Goal: Task Accomplishment & Management: Use online tool/utility

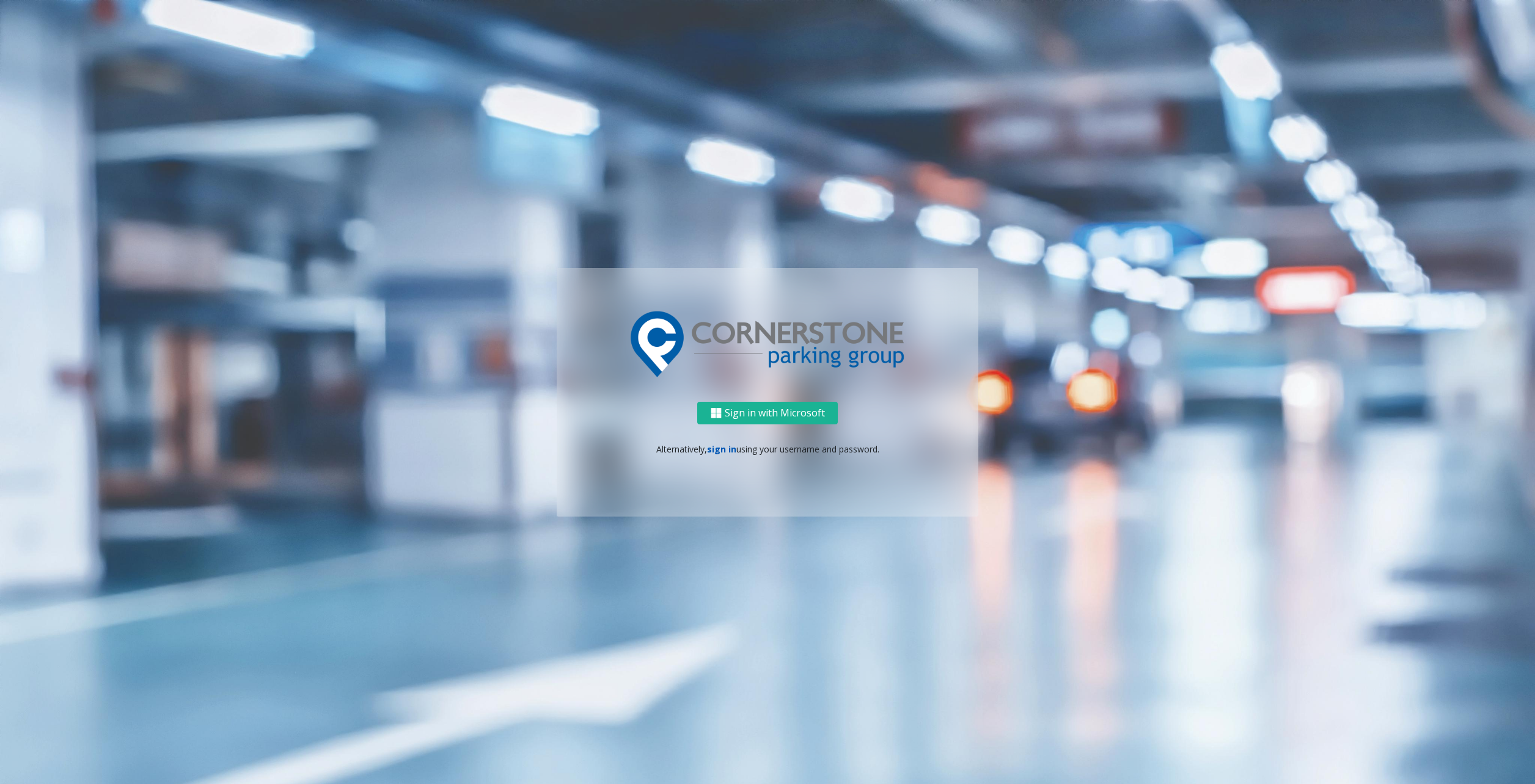
click at [722, 453] on link "sign in" at bounding box center [721, 449] width 29 height 12
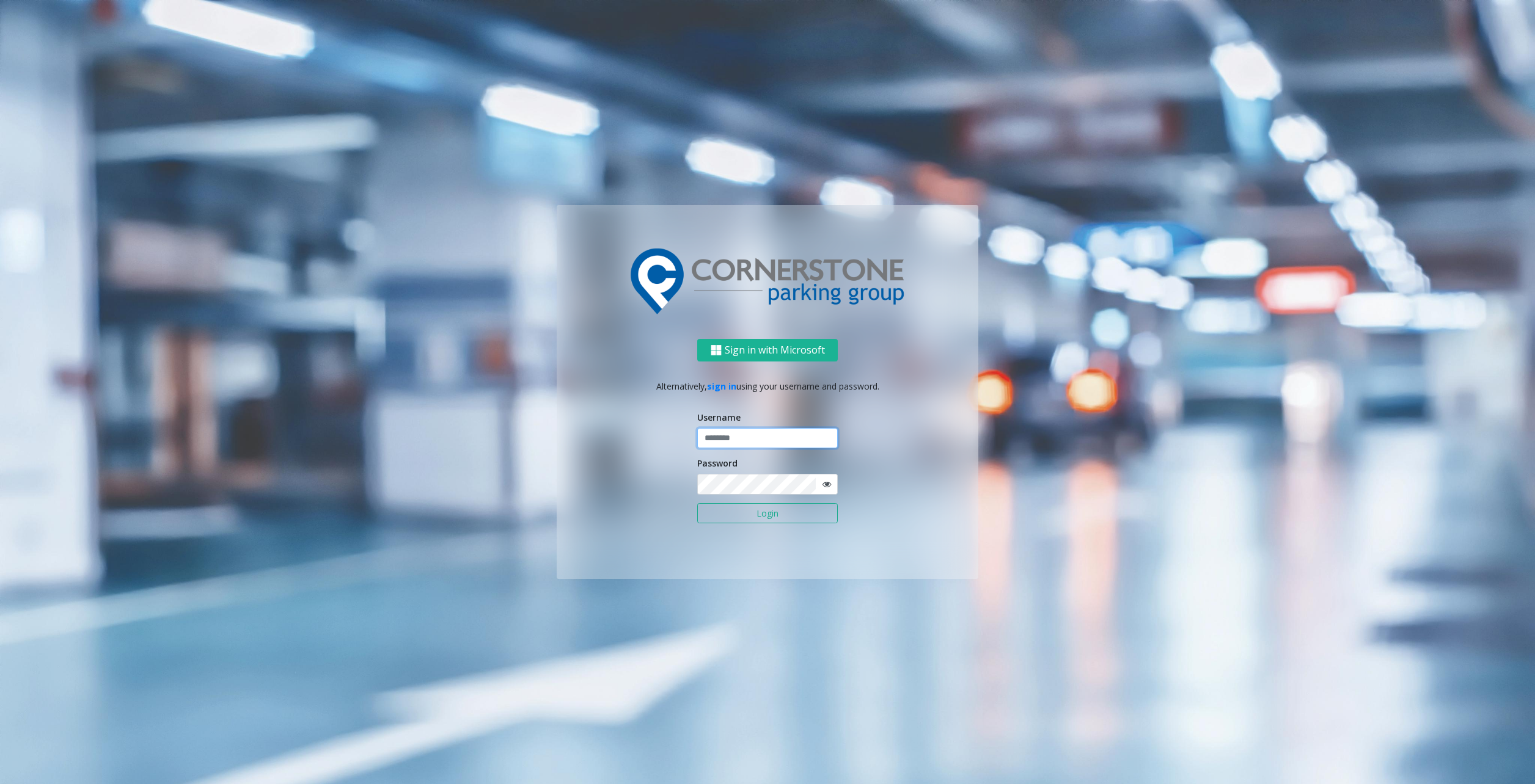
type input "********"
click at [766, 507] on button "Login" at bounding box center [768, 513] width 140 height 21
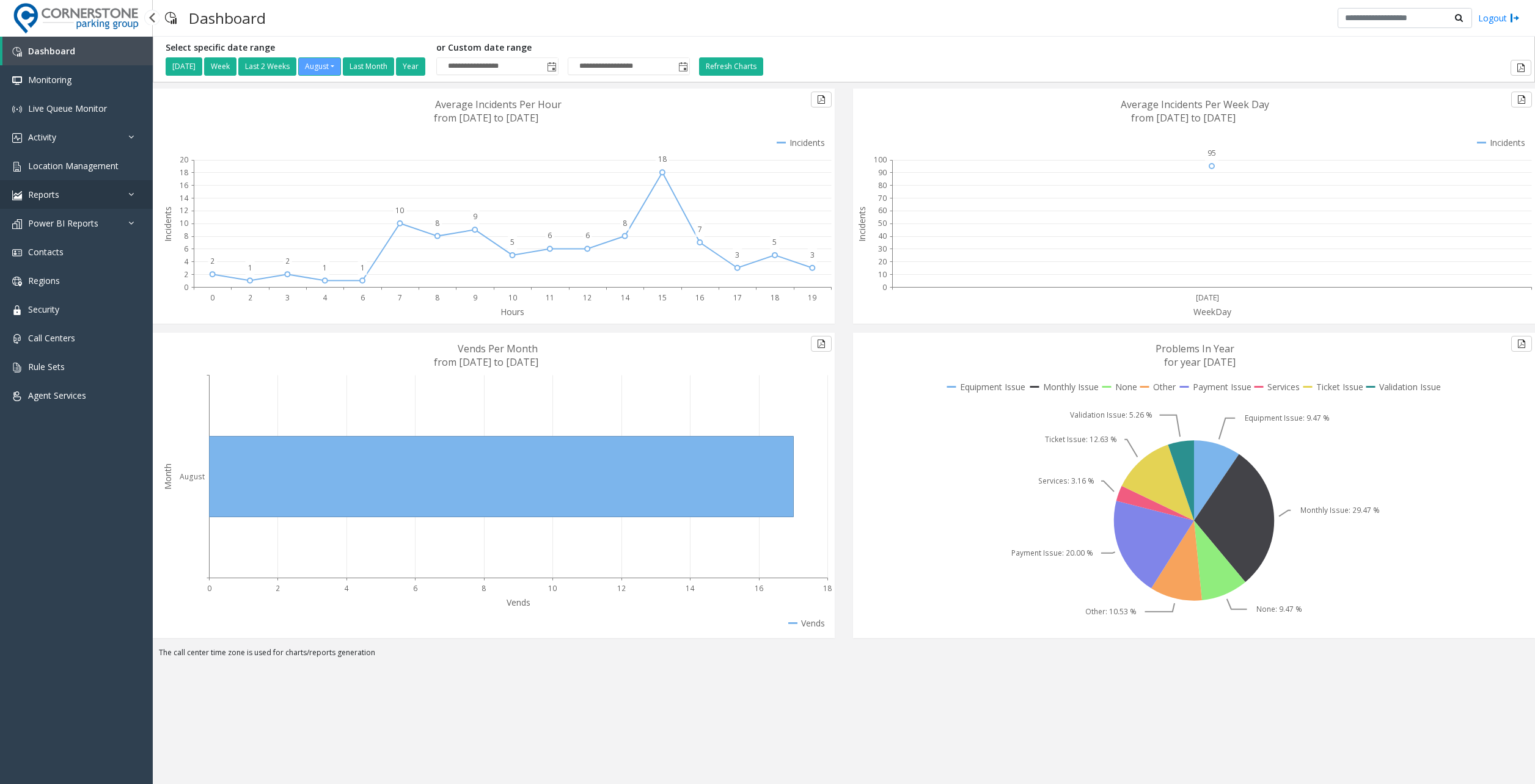
click at [78, 198] on link "Reports" at bounding box center [76, 195] width 153 height 29
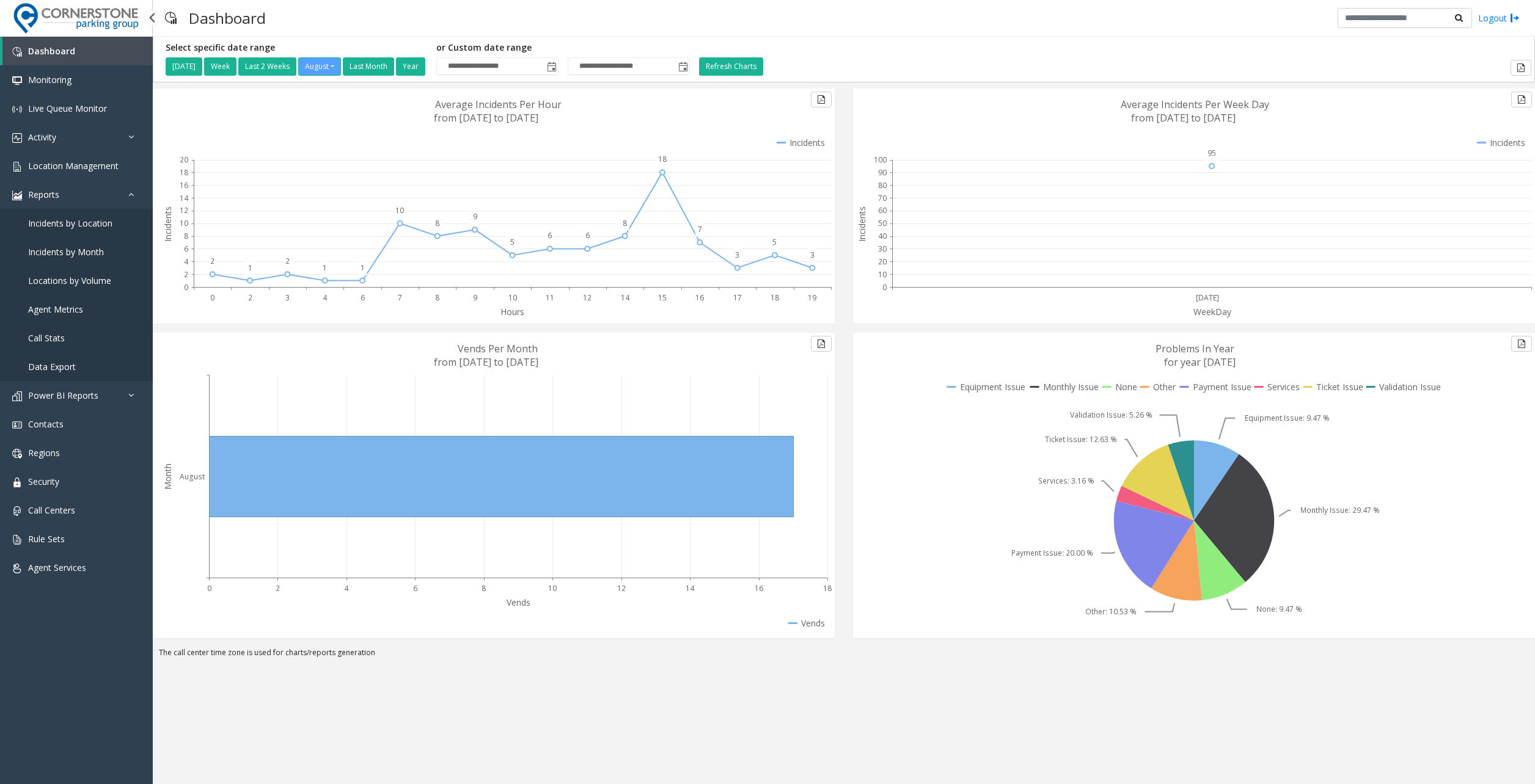
click at [77, 361] on link "Data Export" at bounding box center [76, 367] width 153 height 29
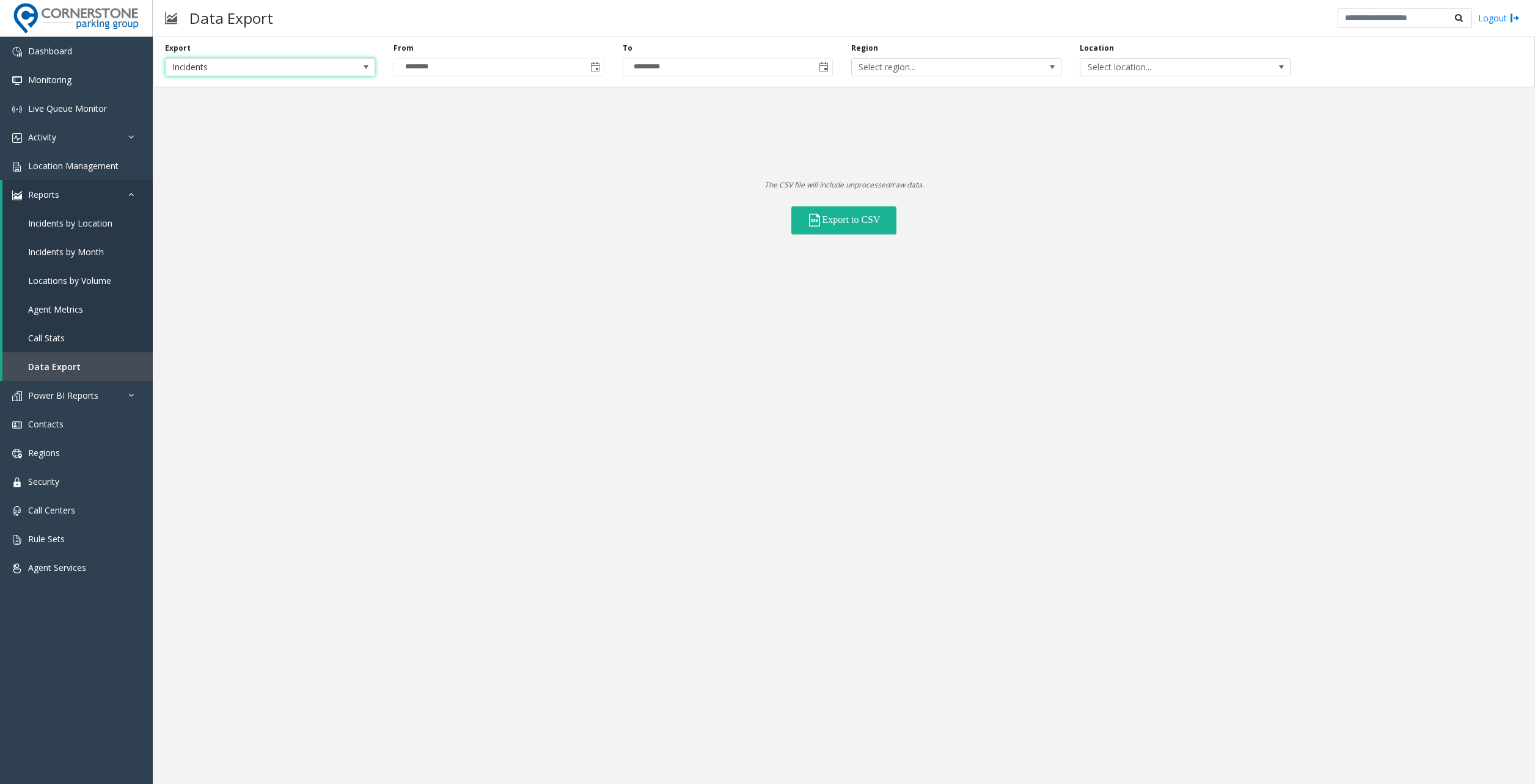
click at [227, 68] on span "Incidents" at bounding box center [249, 67] width 167 height 17
click at [214, 106] on li "Locations" at bounding box center [270, 103] width 207 height 16
click at [1157, 72] on span "All Statuses" at bounding box center [1070, 67] width 210 height 18
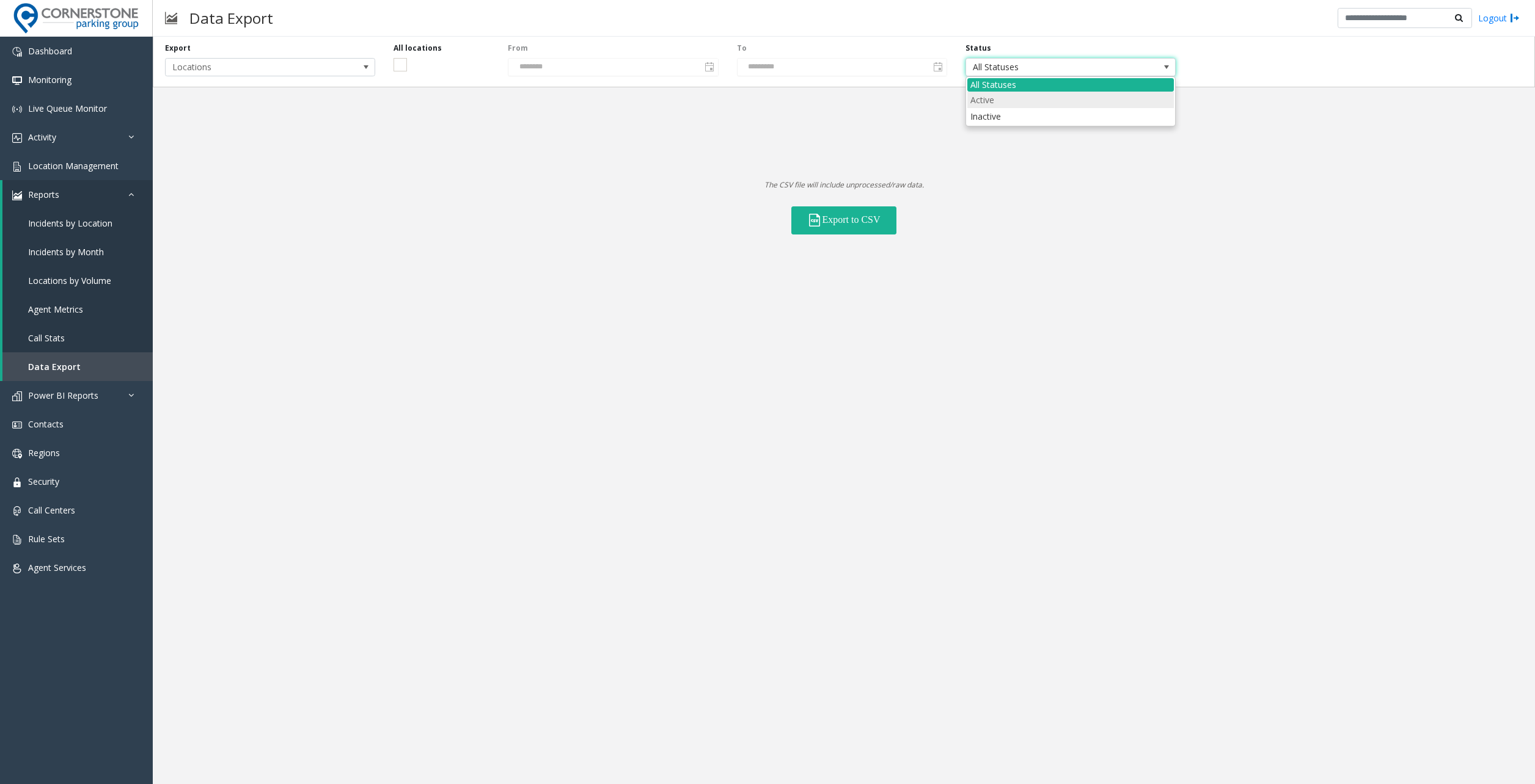
click at [1031, 107] on li "Active" at bounding box center [1071, 100] width 207 height 16
click at [875, 222] on button "Export to CSV" at bounding box center [844, 220] width 105 height 28
